Goal: Obtain resource: Download file/media

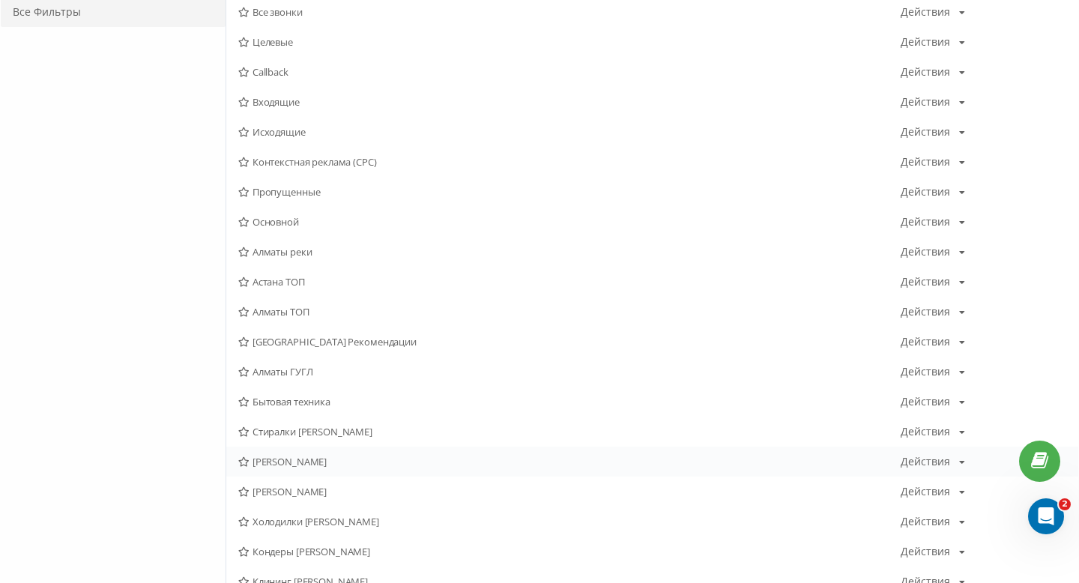
click at [319, 459] on span "Сергей Алматы" at bounding box center [569, 461] width 662 height 10
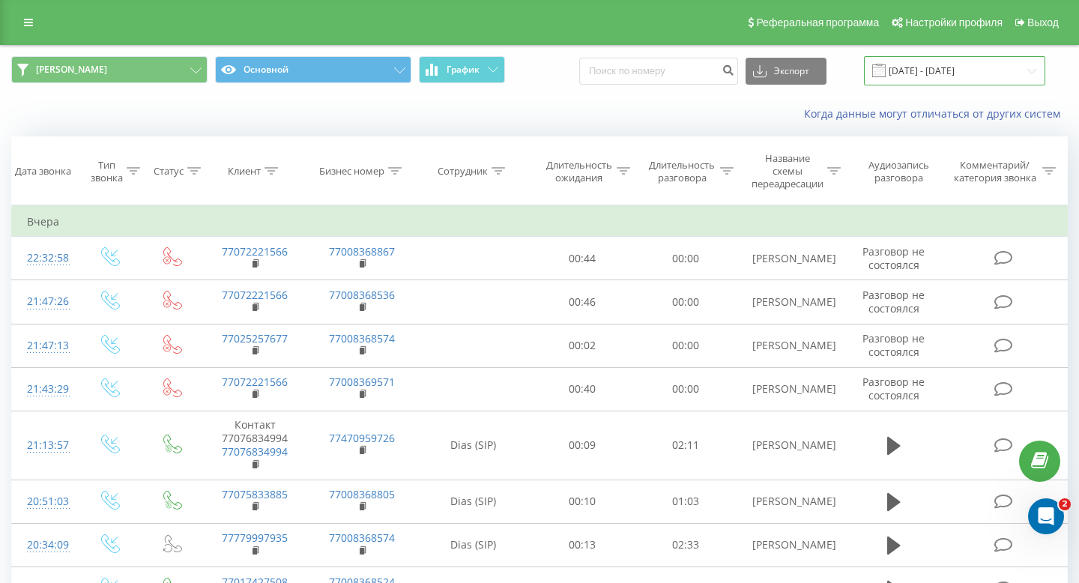
click at [926, 78] on input "[DATE] - [DATE]" at bounding box center [954, 70] width 181 height 29
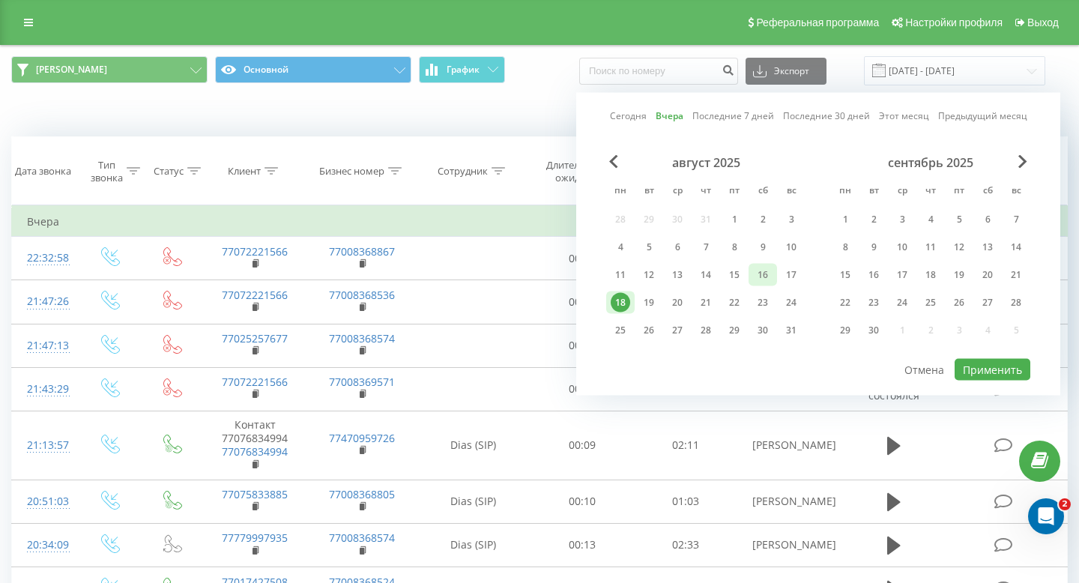
click at [765, 271] on div "16" at bounding box center [762, 274] width 19 height 19
click at [764, 271] on div "16" at bounding box center [762, 274] width 19 height 19
click at [785, 268] on div "17" at bounding box center [791, 274] width 19 height 19
click at [973, 369] on button "Применить" at bounding box center [993, 370] width 76 height 22
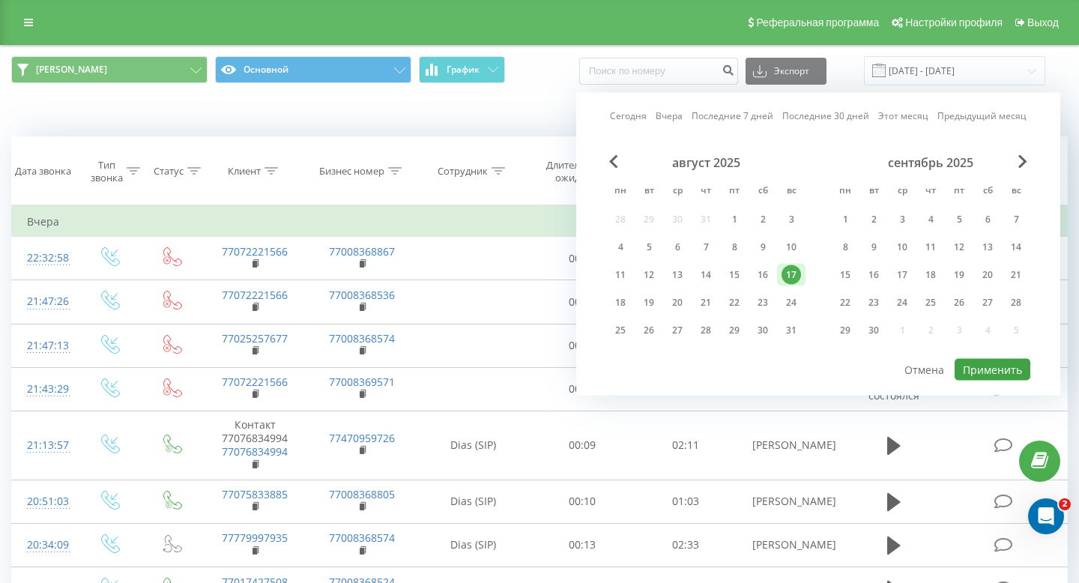
type input "[DATE] - [DATE]"
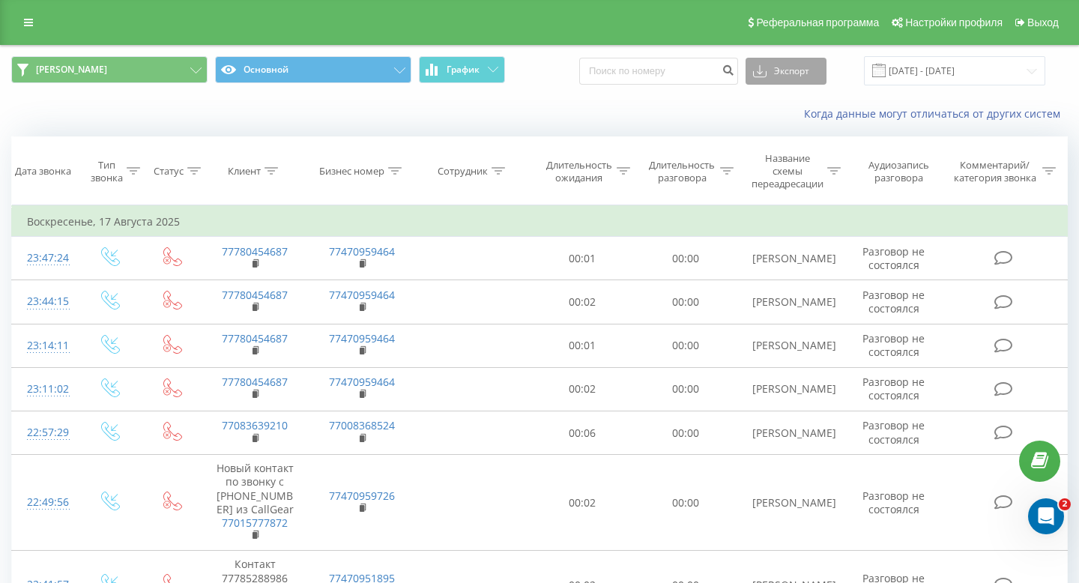
click at [809, 79] on button "Экспорт" at bounding box center [786, 71] width 81 height 27
click at [801, 115] on div ".xls" at bounding box center [785, 125] width 79 height 27
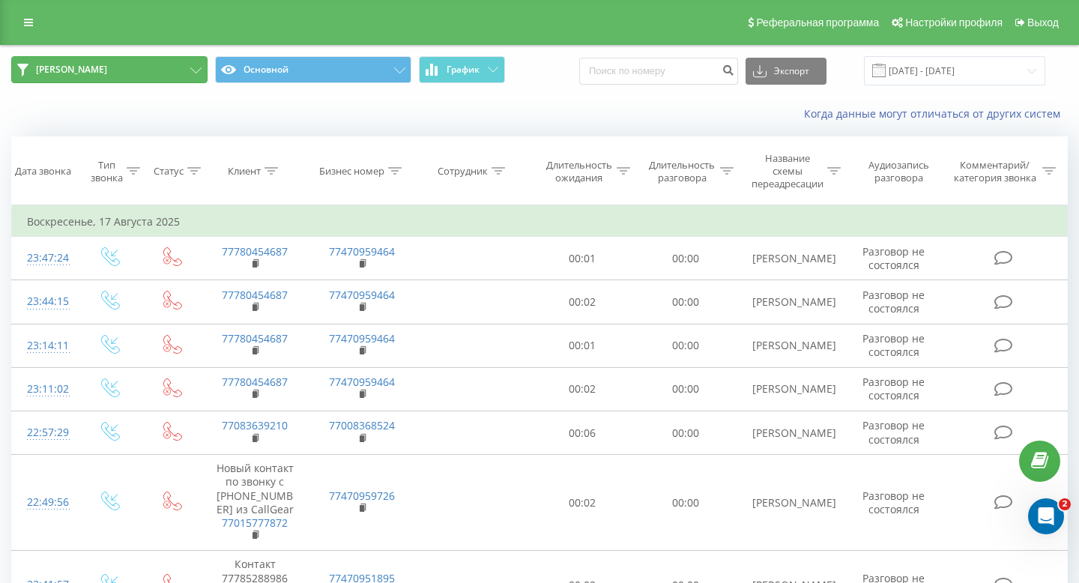
click at [164, 81] on button "Сергей Алматы" at bounding box center [109, 69] width 196 height 27
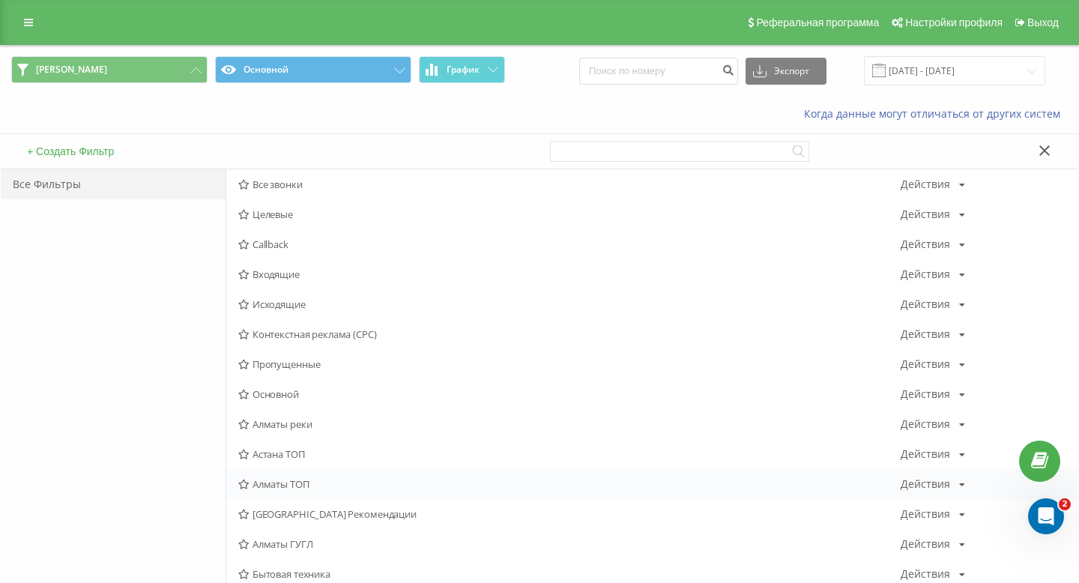
click at [282, 489] on span "Алматы ТОП" at bounding box center [569, 484] width 662 height 10
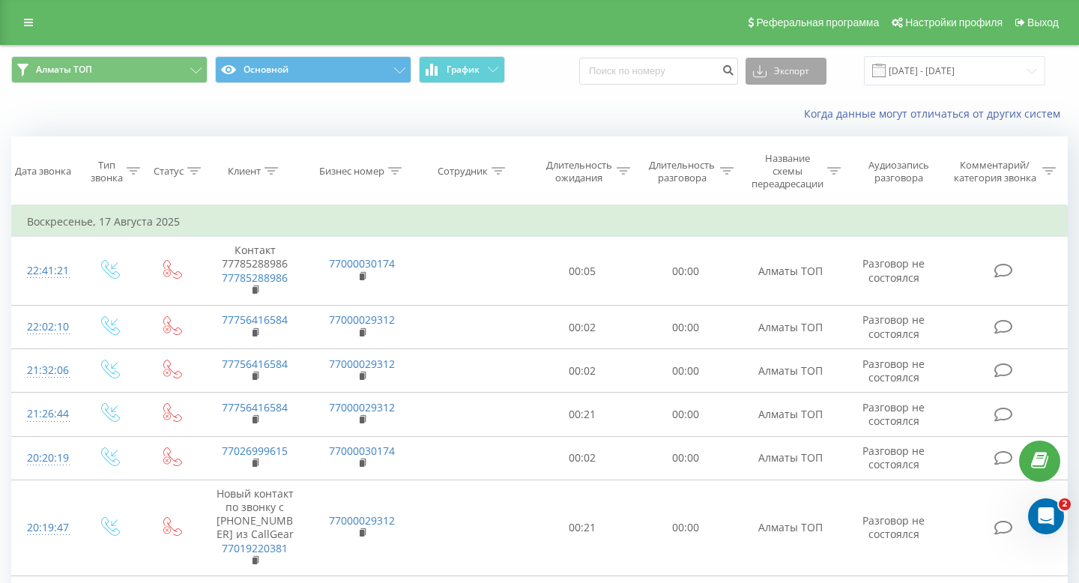
click at [805, 71] on button "Экспорт" at bounding box center [786, 71] width 81 height 27
click at [808, 119] on div ".xls" at bounding box center [785, 125] width 79 height 27
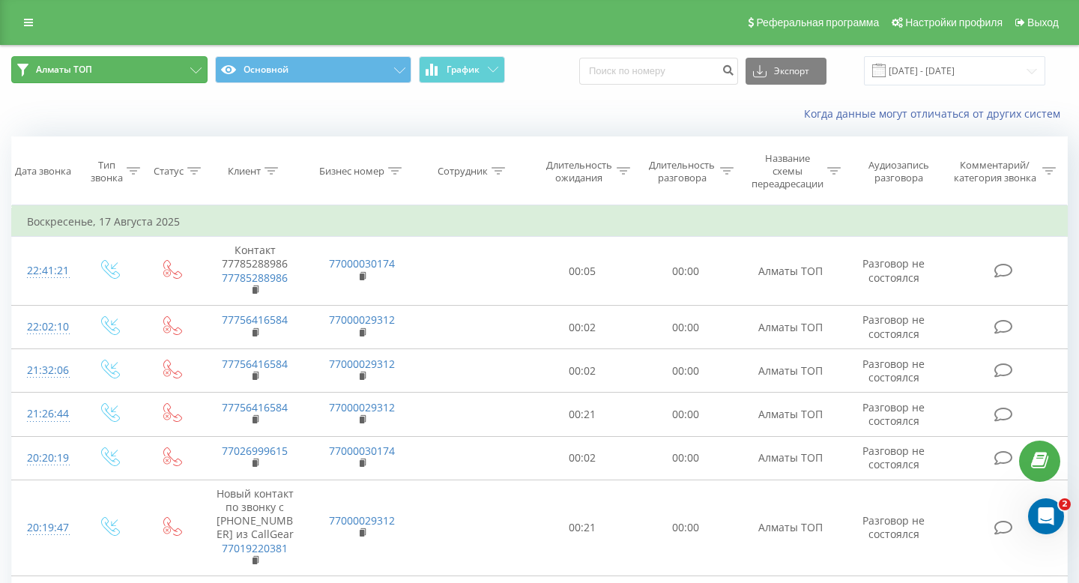
click at [148, 60] on button "Алматы ТОП" at bounding box center [109, 69] width 196 height 27
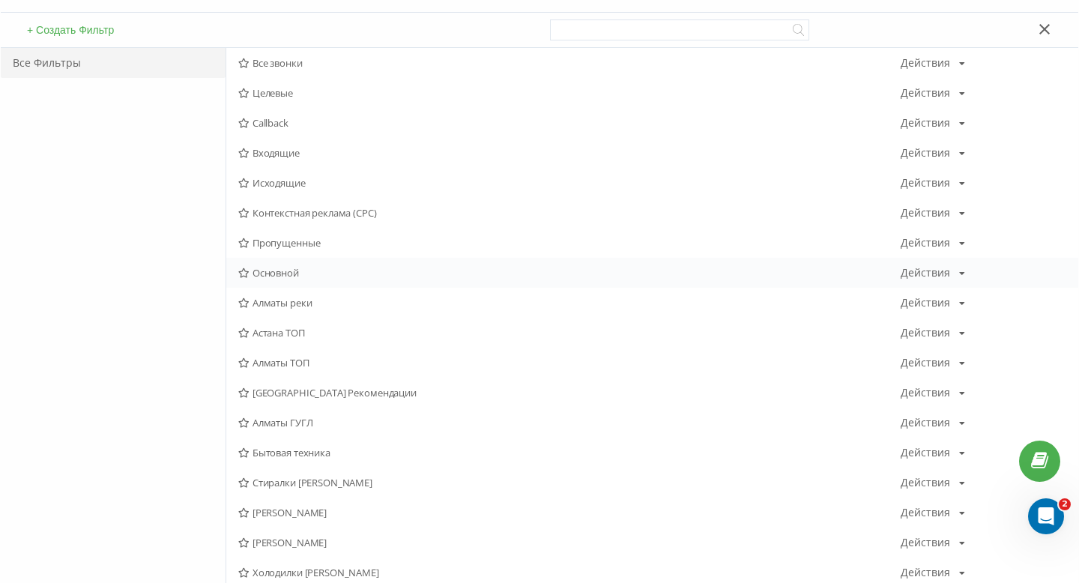
scroll to position [145, 0]
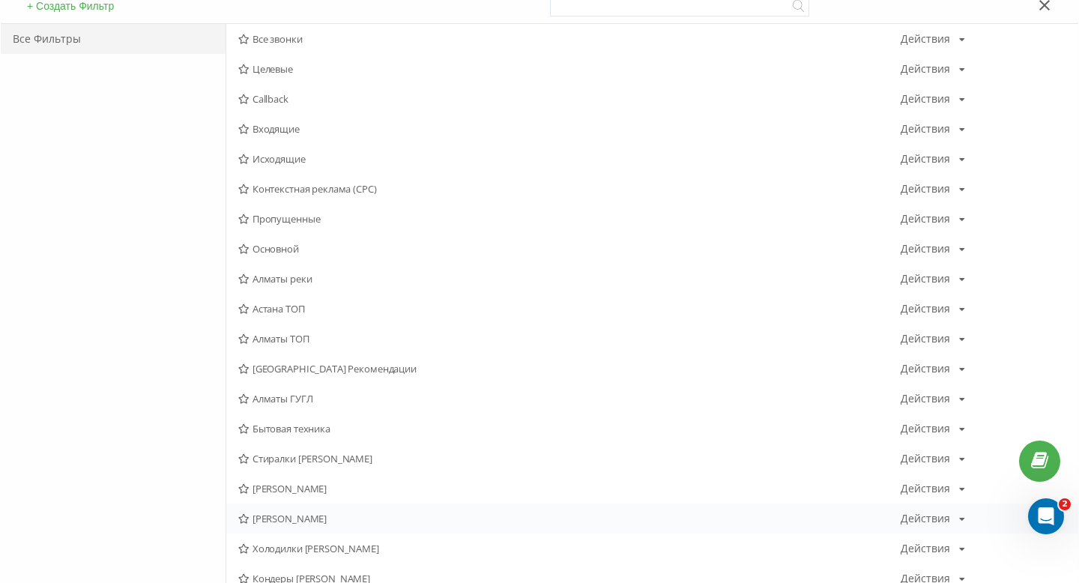
click at [330, 507] on div "Сергей Астана Действия Редактировать Копировать Удалить По умолчанию Поделиться" at bounding box center [652, 519] width 852 height 30
click at [327, 513] on div "Сергей Астана Действия Редактировать Копировать Удалить По умолчанию Поделиться" at bounding box center [652, 519] width 852 height 30
click at [304, 517] on span "[PERSON_NAME]" at bounding box center [569, 518] width 662 height 10
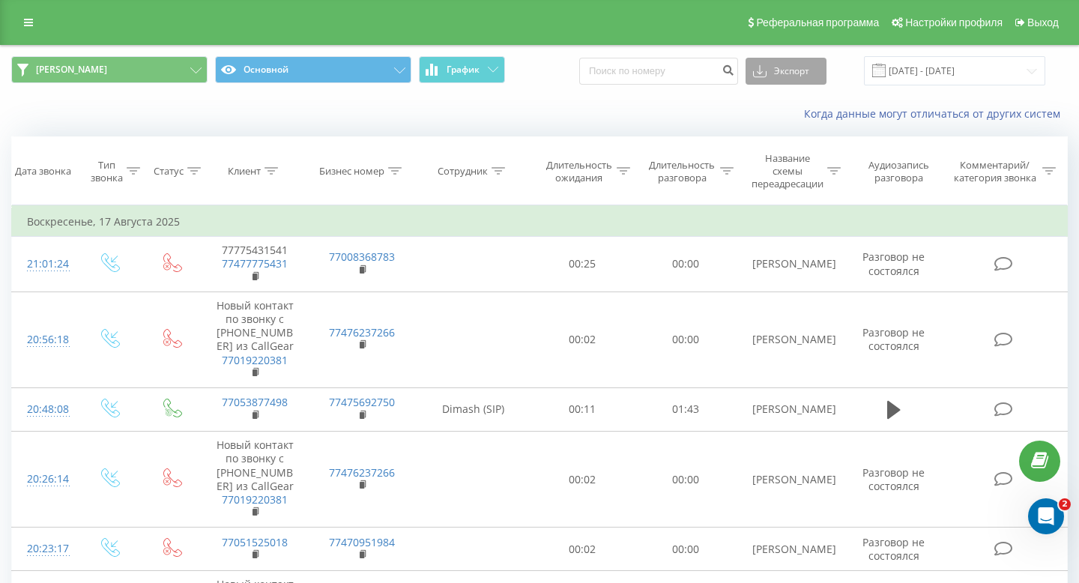
click at [816, 79] on button "Экспорт" at bounding box center [786, 71] width 81 height 27
click at [797, 118] on div ".xls" at bounding box center [785, 125] width 79 height 27
click at [743, 46] on div "Сергей Астана Основной График Экспорт .csv .xls .xlsx 17.08.2025 - 17.08.2025" at bounding box center [540, 71] width 1078 height 50
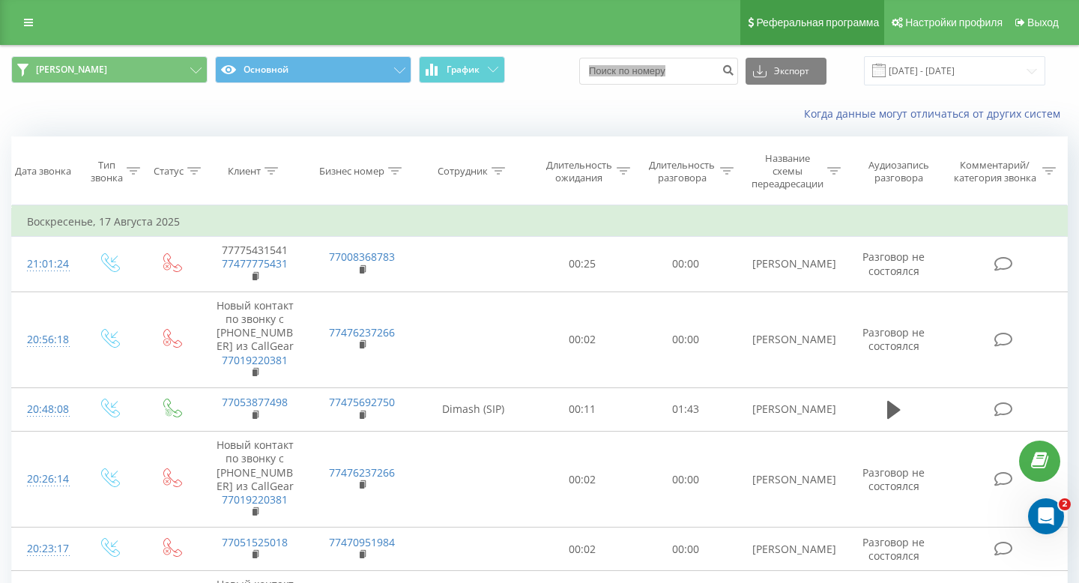
click at [755, 42] on link "Реферальная программа" at bounding box center [812, 22] width 144 height 45
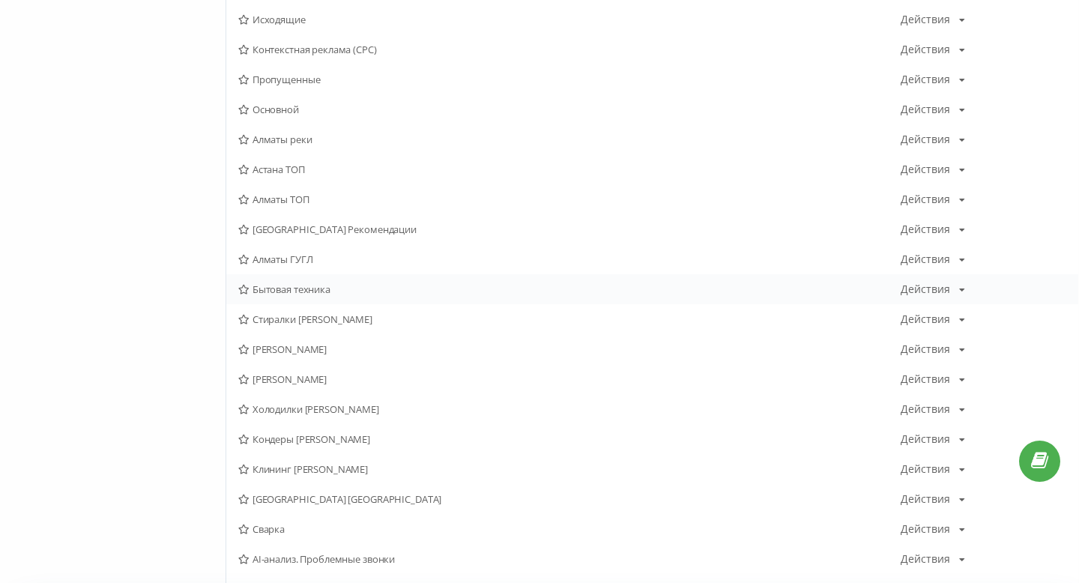
scroll to position [306, 0]
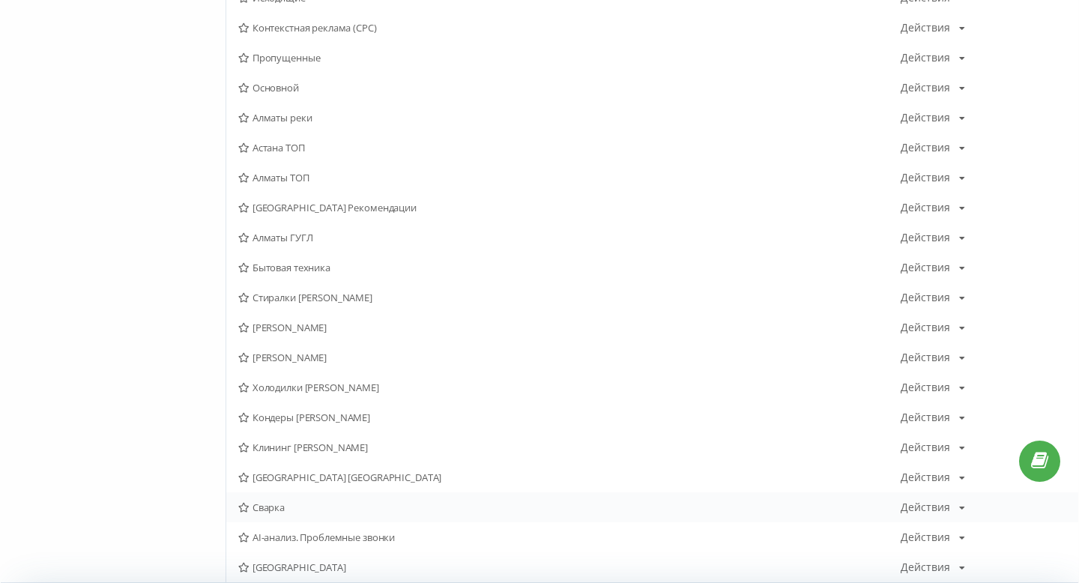
click at [293, 507] on span "Сварка" at bounding box center [569, 507] width 662 height 10
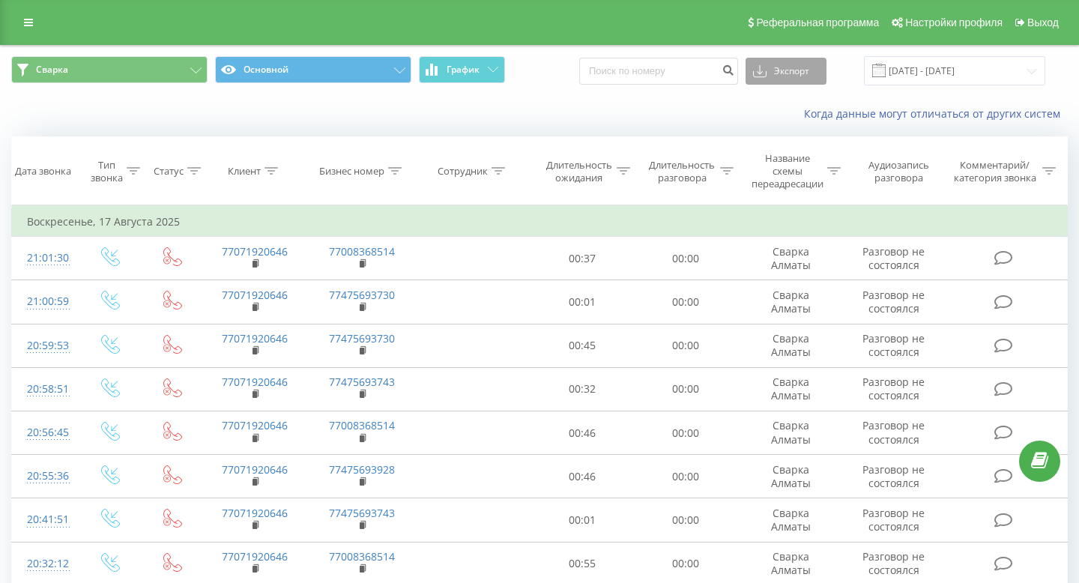
click at [827, 73] on button "Экспорт" at bounding box center [786, 71] width 81 height 27
click at [797, 127] on div ".xls" at bounding box center [785, 125] width 79 height 27
click at [800, 76] on button "Экспорт" at bounding box center [786, 71] width 81 height 27
click at [795, 119] on div ".xls" at bounding box center [785, 125] width 79 height 27
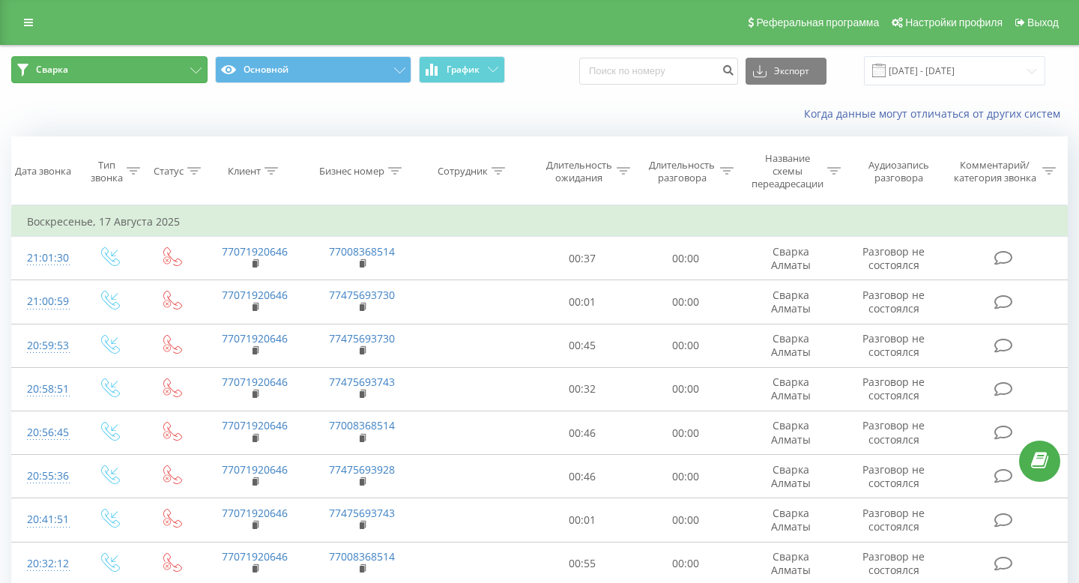
click at [186, 65] on button "Сварка" at bounding box center [109, 69] width 196 height 27
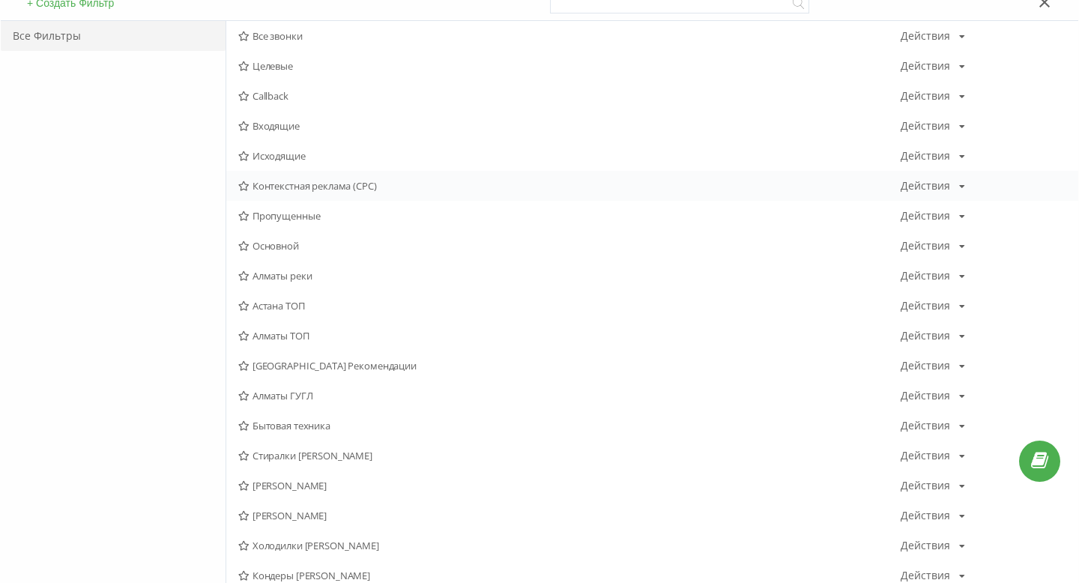
scroll to position [150, 0]
click at [296, 474] on div "Сергей Алматы Действия Редактировать Копировать Удалить По умолчанию Поделиться" at bounding box center [652, 484] width 852 height 30
click at [296, 479] on span "Сергей Алматы" at bounding box center [569, 484] width 662 height 10
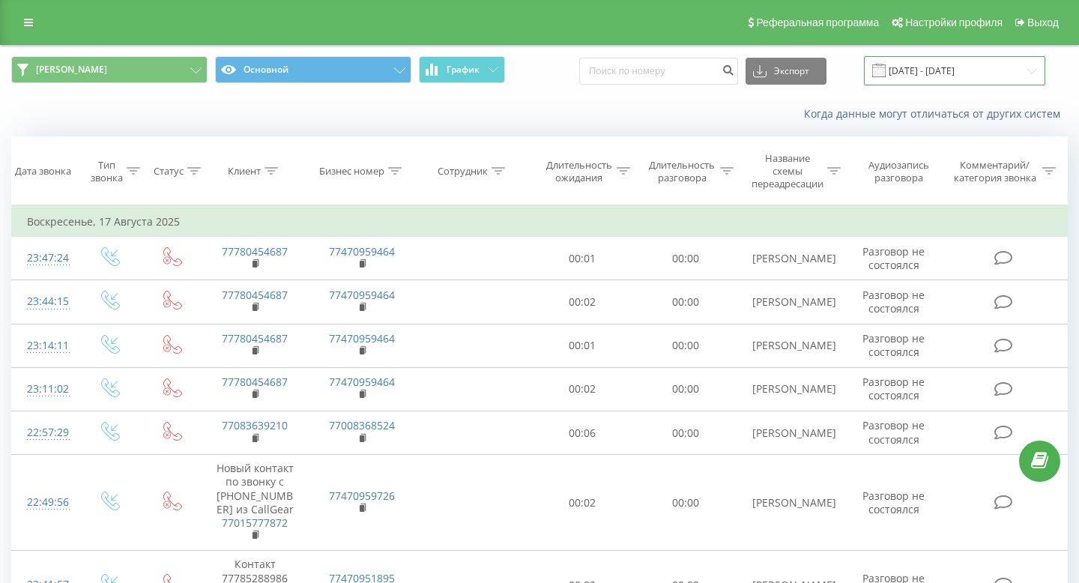
click at [905, 77] on input "[DATE] - [DATE]" at bounding box center [954, 70] width 181 height 29
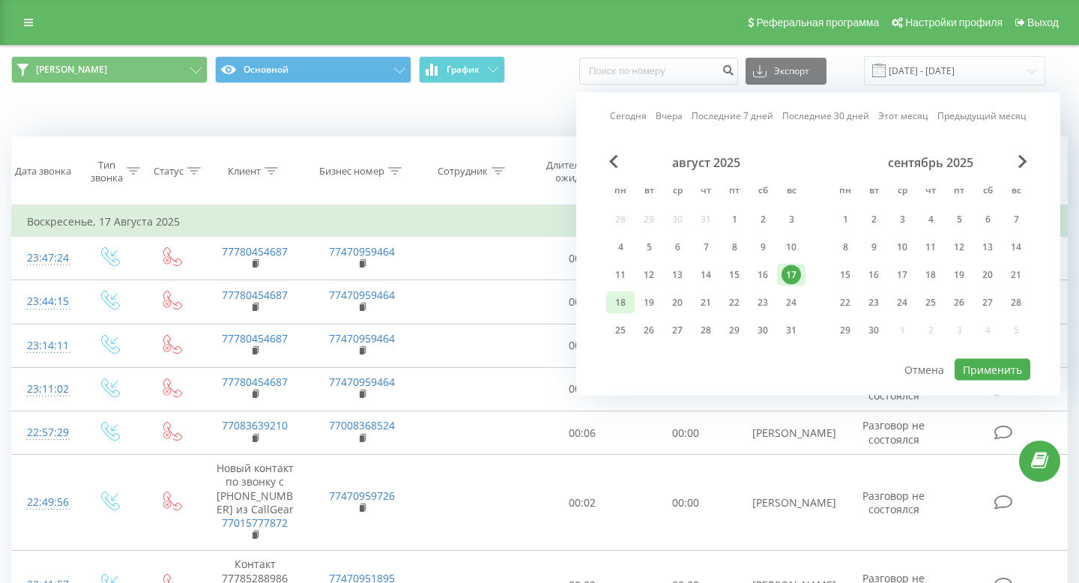
click at [634, 305] on div "18" at bounding box center [620, 302] width 28 height 22
click at [1017, 373] on button "Применить" at bounding box center [993, 370] width 76 height 22
type input "[DATE] - [DATE]"
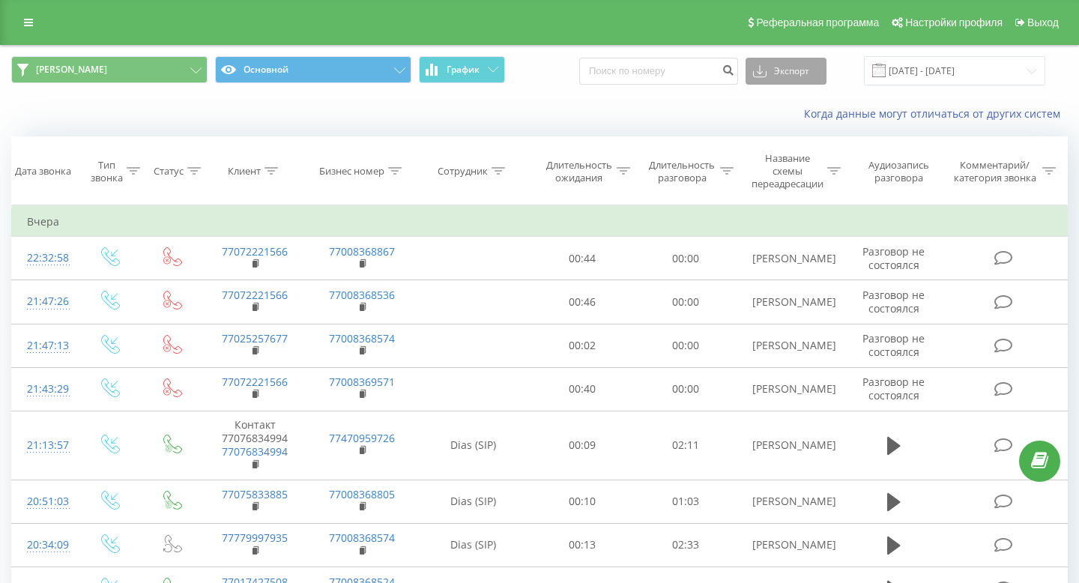
click at [794, 78] on button "Экспорт" at bounding box center [786, 71] width 81 height 27
click at [775, 122] on span ".xls" at bounding box center [766, 125] width 16 height 14
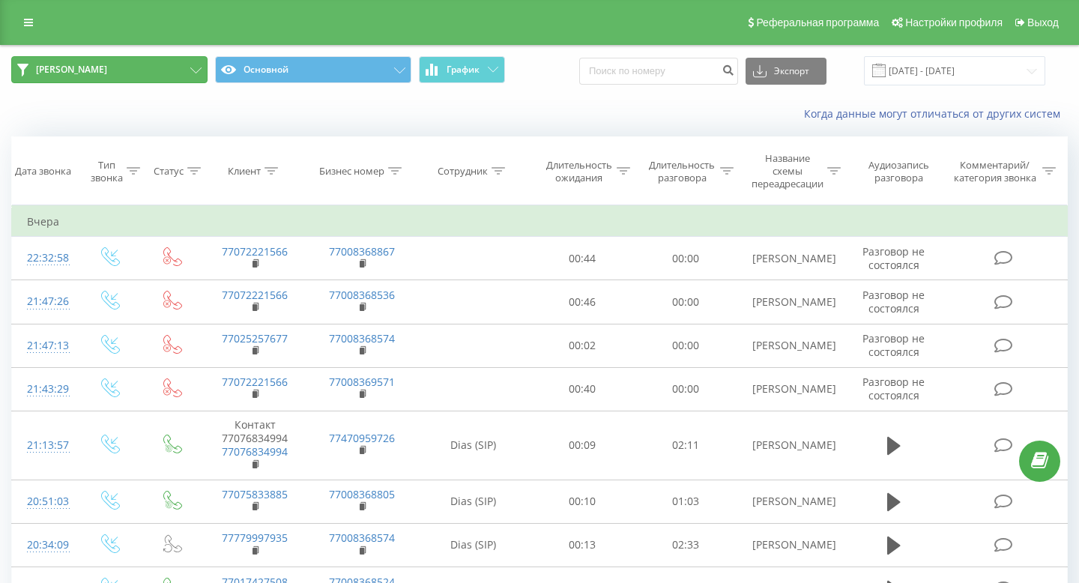
click at [181, 72] on button "Сергей Алматы" at bounding box center [109, 69] width 196 height 27
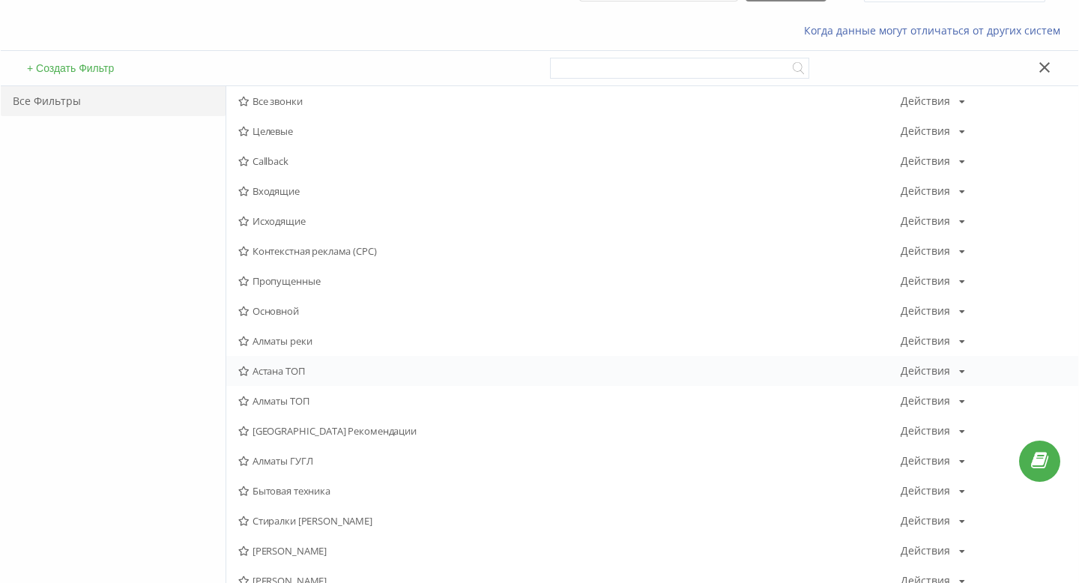
scroll to position [94, 0]
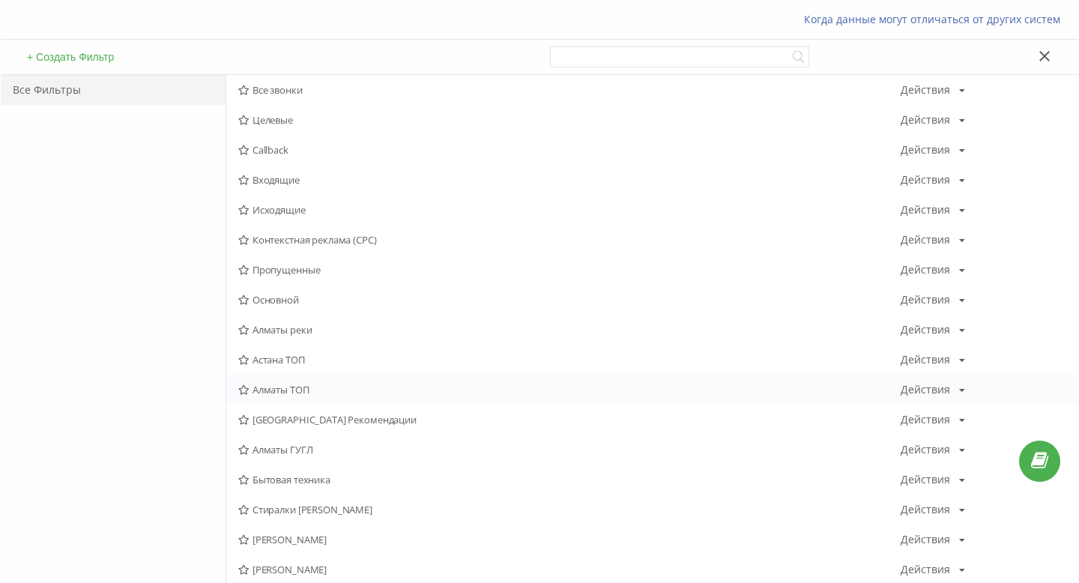
click at [319, 392] on span "Алматы ТОП" at bounding box center [569, 389] width 662 height 10
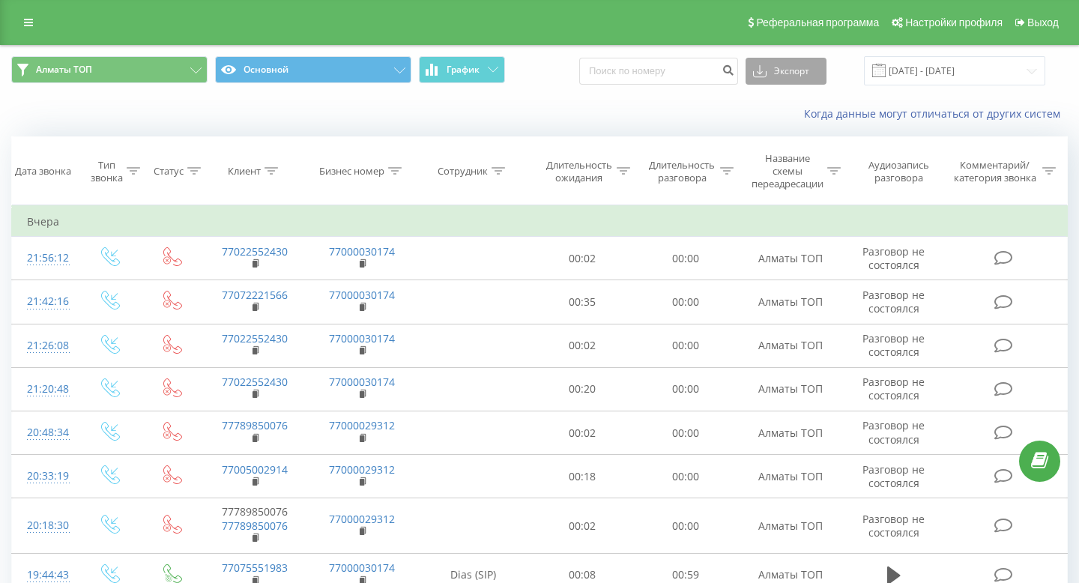
click at [822, 64] on button "Экспорт" at bounding box center [786, 71] width 81 height 27
click at [775, 121] on span ".xls" at bounding box center [766, 125] width 16 height 14
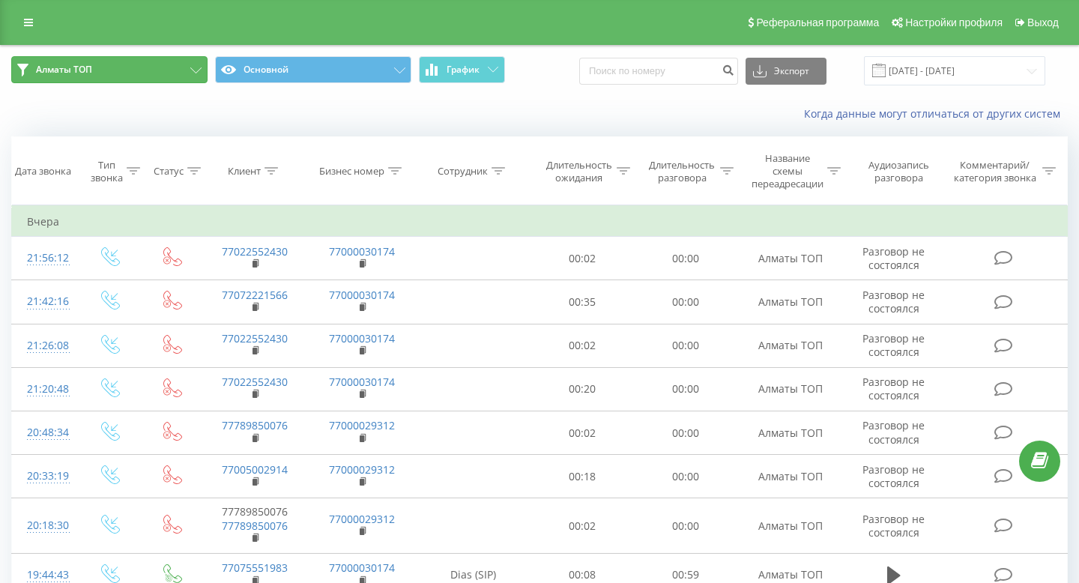
click at [181, 60] on button "Алматы ТОП" at bounding box center [109, 69] width 196 height 27
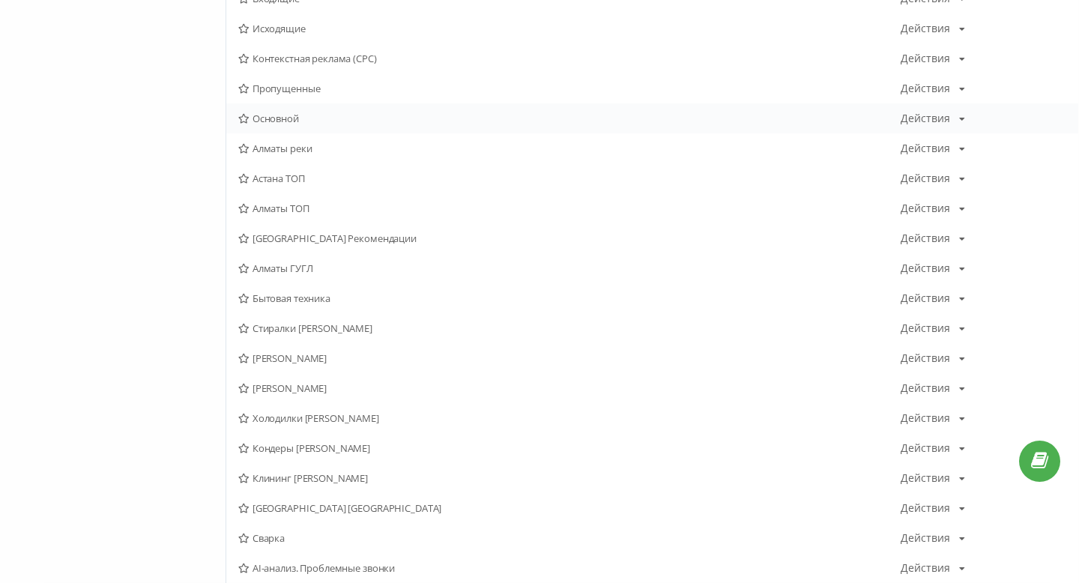
scroll to position [275, 0]
click at [306, 384] on span "[PERSON_NAME]" at bounding box center [569, 389] width 662 height 10
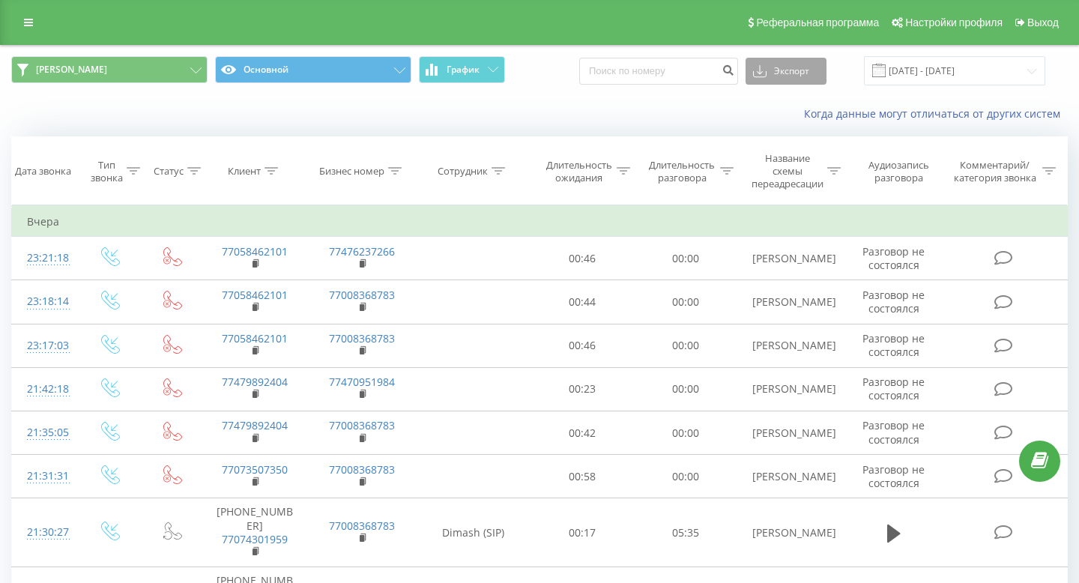
click at [807, 67] on button "Экспорт" at bounding box center [786, 71] width 81 height 27
click at [800, 123] on div ".xls" at bounding box center [785, 125] width 79 height 27
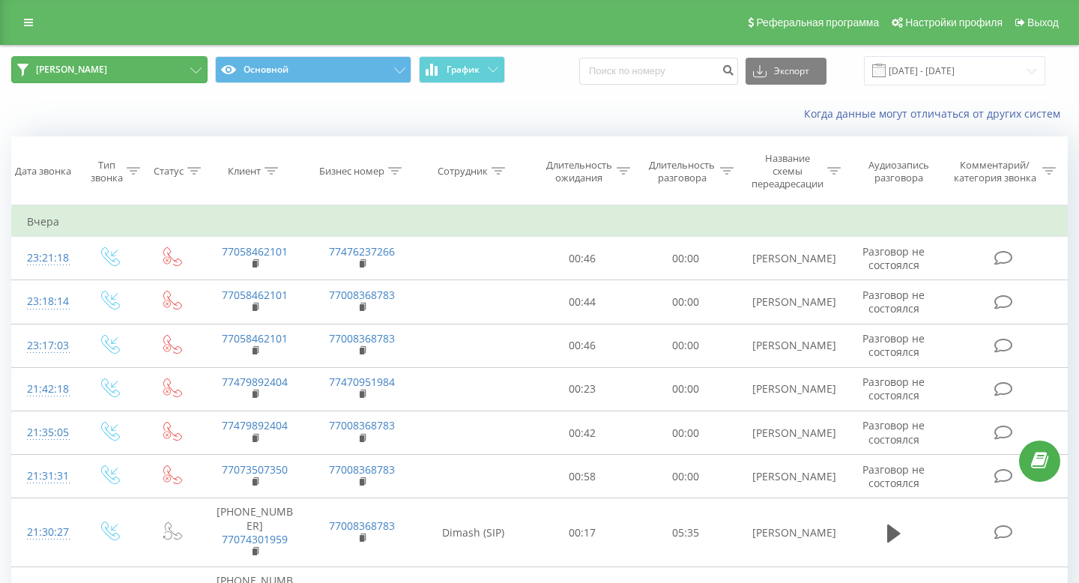
click at [157, 61] on button "[PERSON_NAME]" at bounding box center [109, 69] width 196 height 27
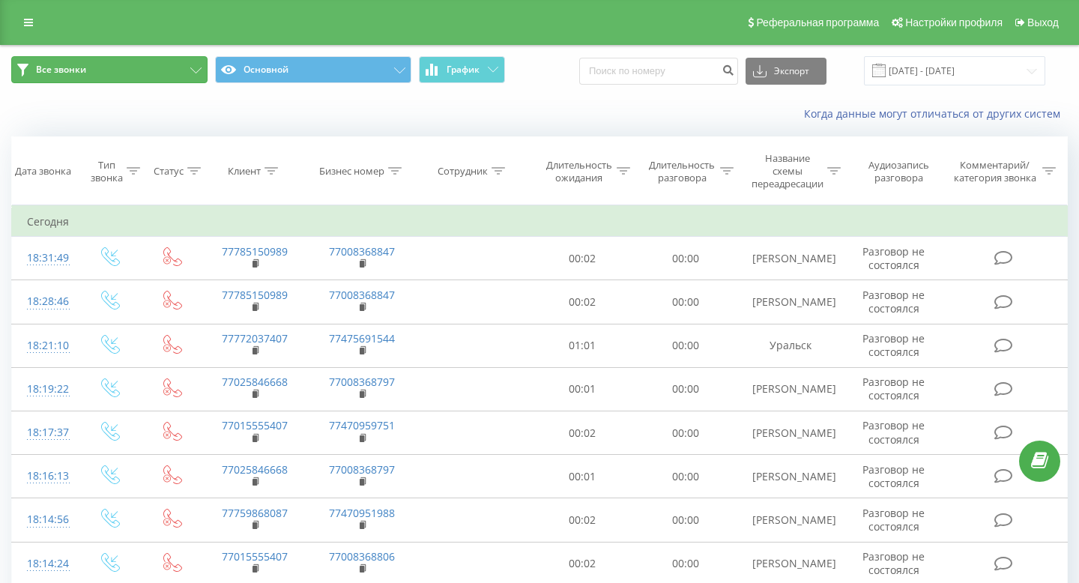
click at [86, 66] on button "Все звонки" at bounding box center [109, 69] width 196 height 27
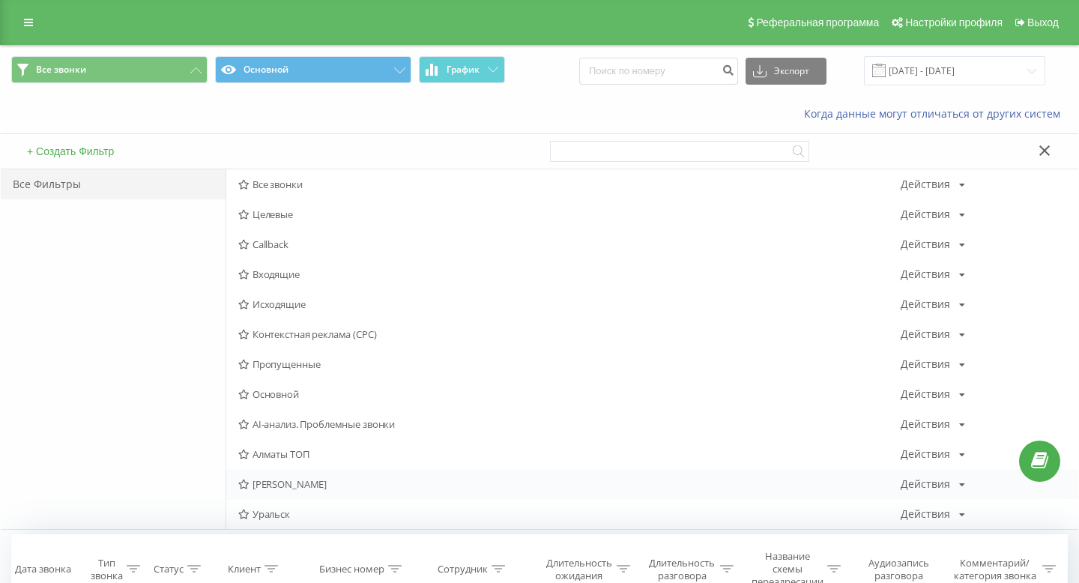
click at [365, 481] on span "[PERSON_NAME]" at bounding box center [569, 484] width 662 height 10
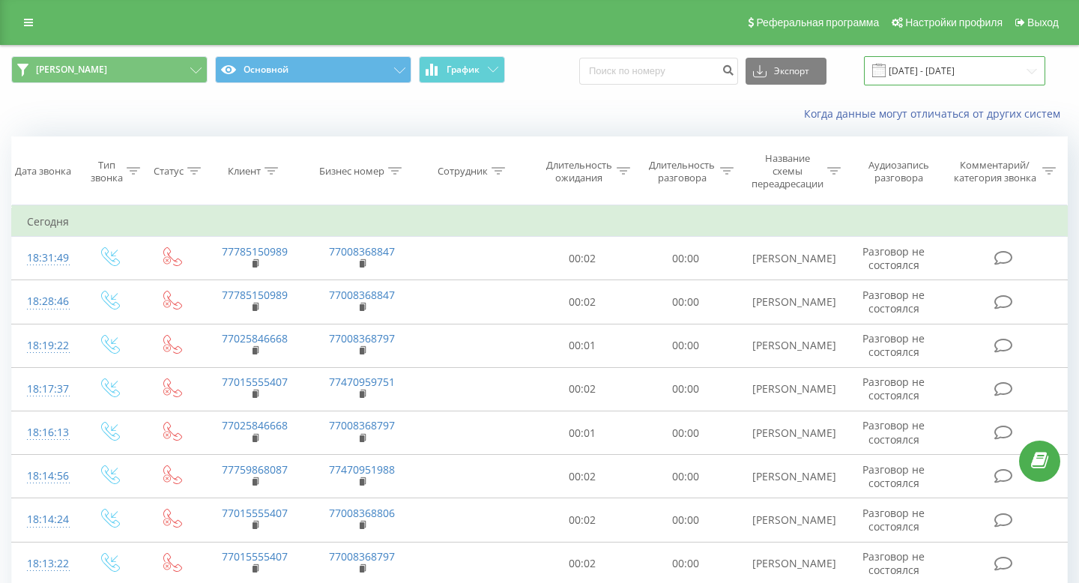
click at [923, 74] on input "19.07.2025 - 19.08.2025" at bounding box center [954, 70] width 181 height 29
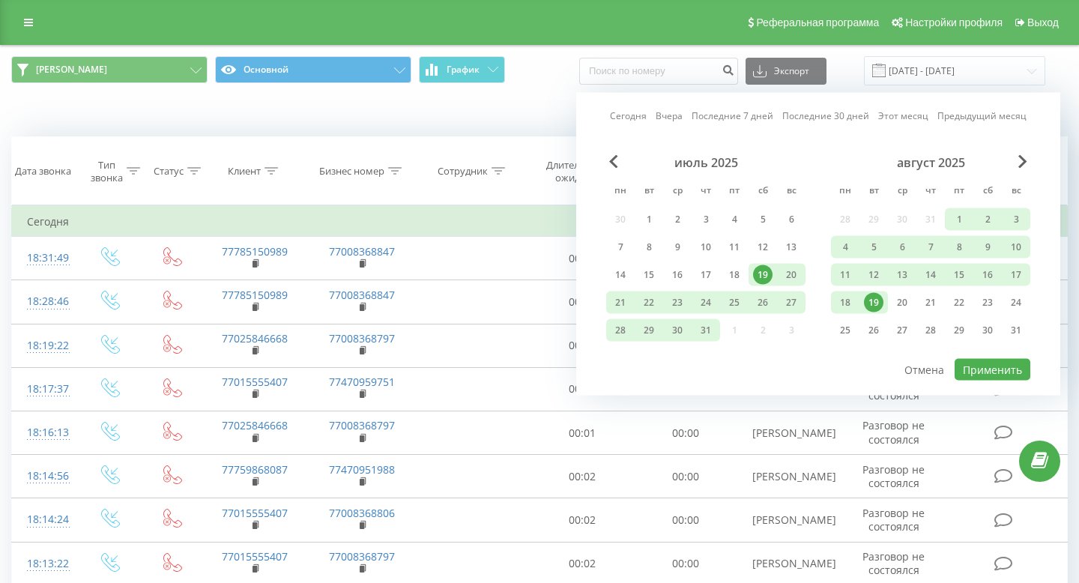
click at [668, 120] on link "Вчера" at bounding box center [669, 116] width 27 height 14
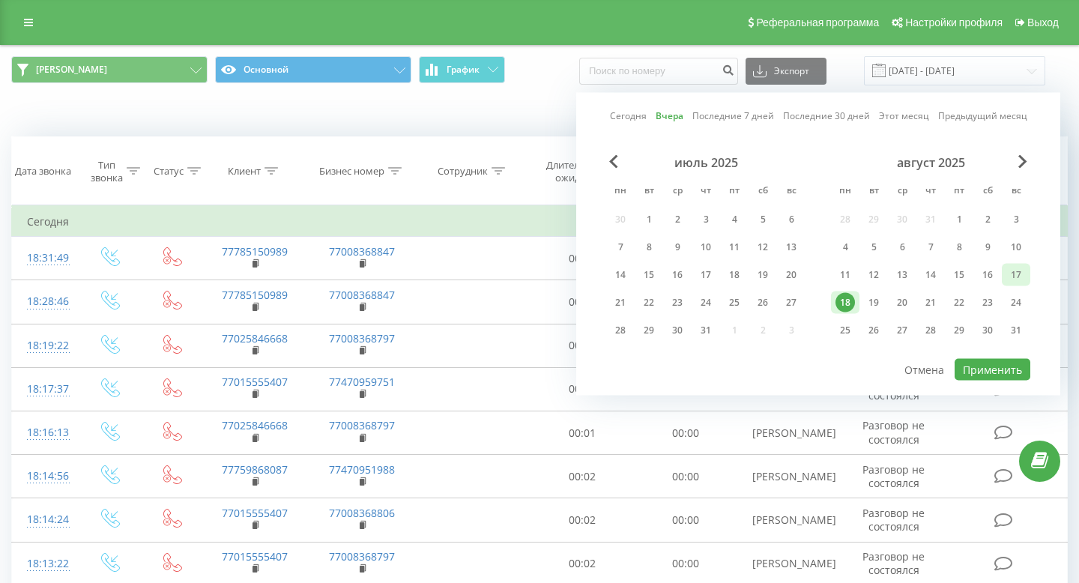
click at [1009, 279] on div "17" at bounding box center [1015, 274] width 19 height 19
click at [1014, 370] on button "Применить" at bounding box center [993, 370] width 76 height 22
type input "[DATE] - [DATE]"
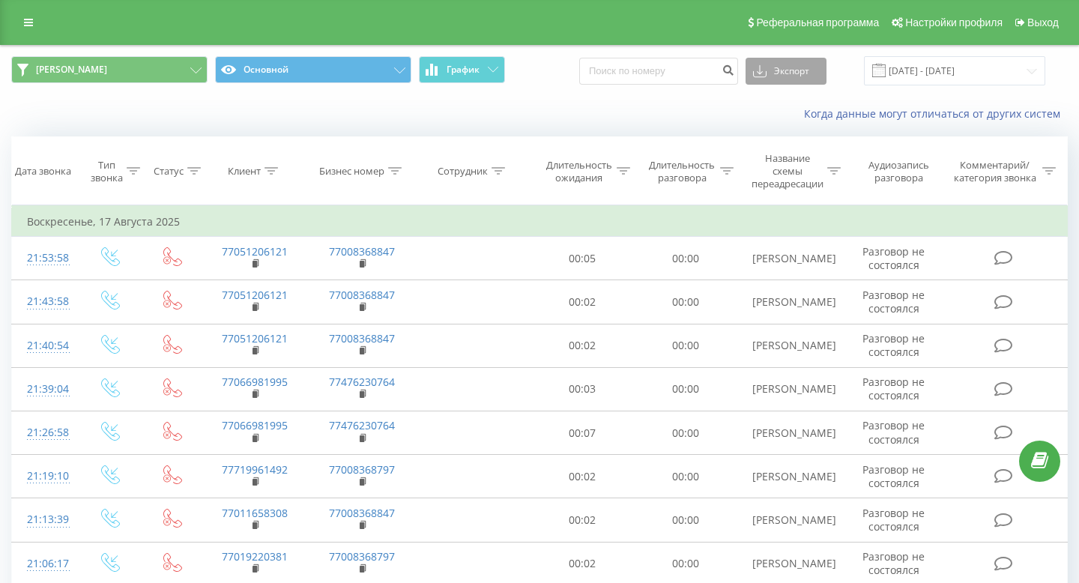
click at [788, 70] on button "Экспорт" at bounding box center [786, 71] width 81 height 27
click at [775, 131] on span ".xls" at bounding box center [766, 125] width 16 height 14
click at [934, 69] on input "[DATE] - [DATE]" at bounding box center [954, 70] width 181 height 29
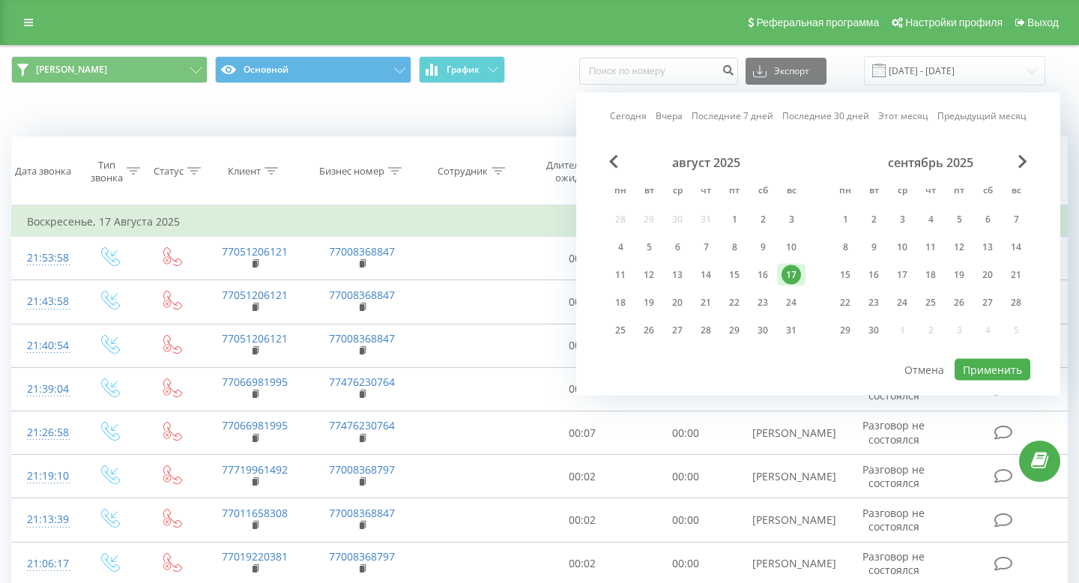
click at [674, 114] on link "Вчера" at bounding box center [669, 116] width 27 height 14
click at [979, 366] on button "Применить" at bounding box center [993, 370] width 76 height 22
type input "[DATE] - [DATE]"
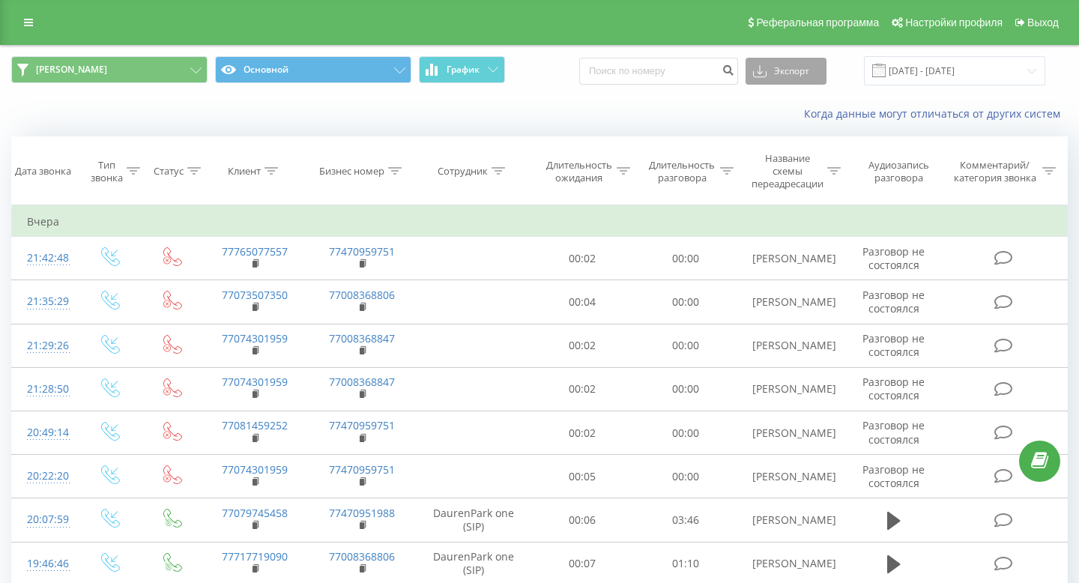
click at [791, 76] on button "Экспорт" at bounding box center [786, 71] width 81 height 27
click at [775, 121] on span ".xls" at bounding box center [766, 125] width 16 height 14
